Goal: Information Seeking & Learning: Find specific fact

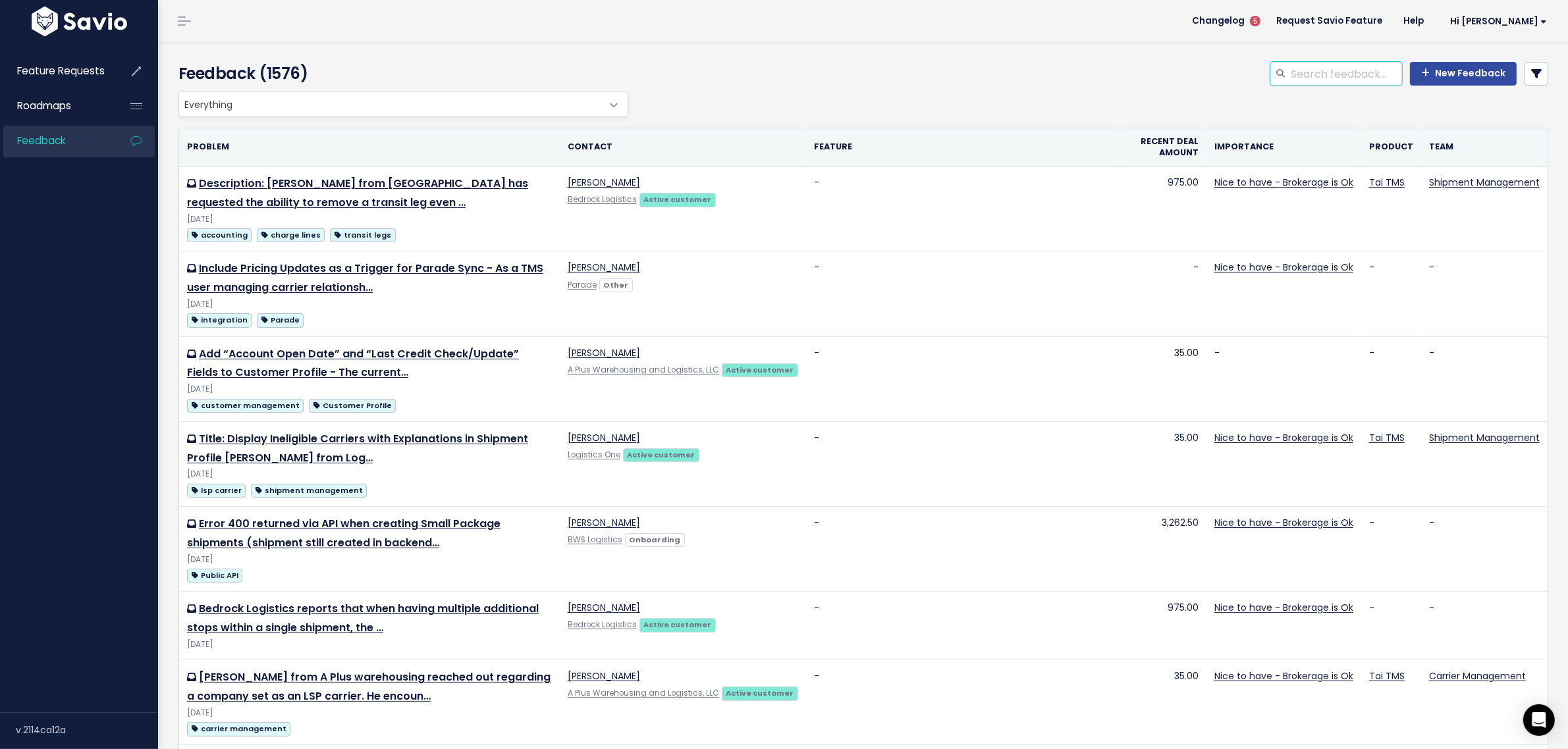
click at [1312, 70] on input "search" at bounding box center [1345, 74] width 113 height 24
type input "pod link"
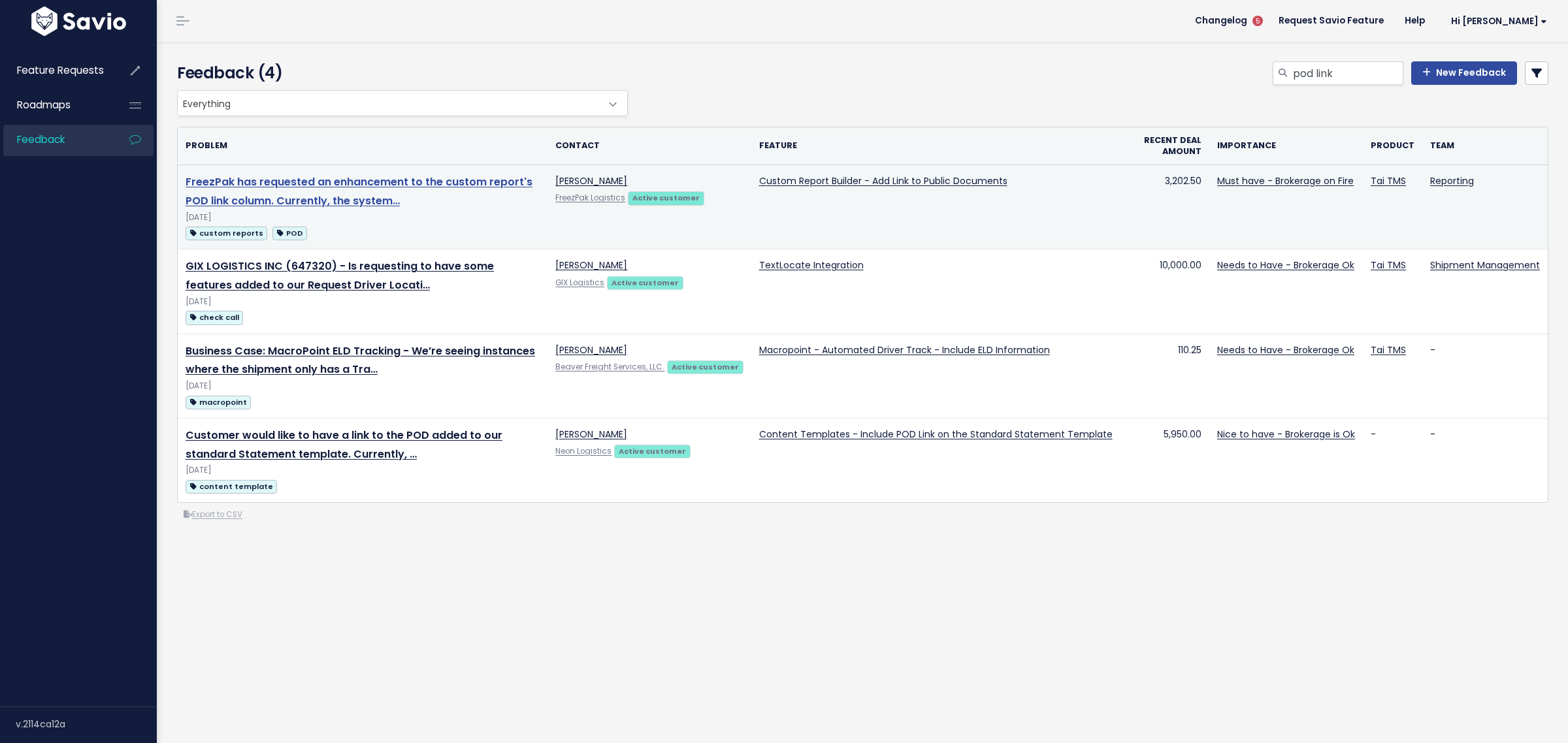
click at [265, 186] on link "FreezPak has requested an enhancement to the custom report's POD link column. C…" at bounding box center [359, 192] width 347 height 34
